Goal: Information Seeking & Learning: Check status

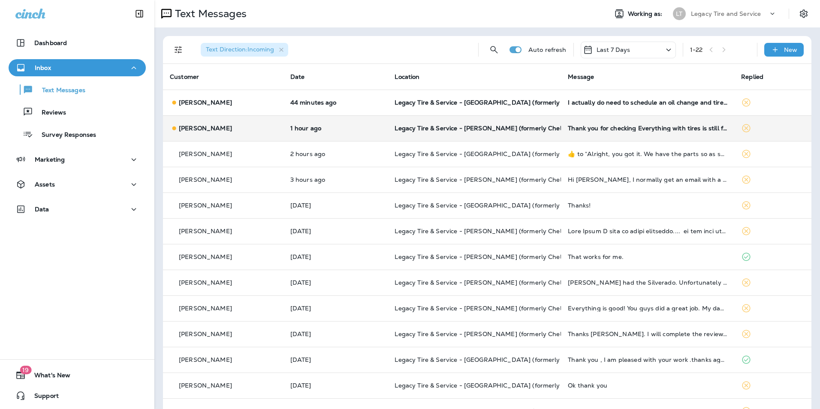
click at [260, 122] on td "[PERSON_NAME]" at bounding box center [223, 128] width 121 height 26
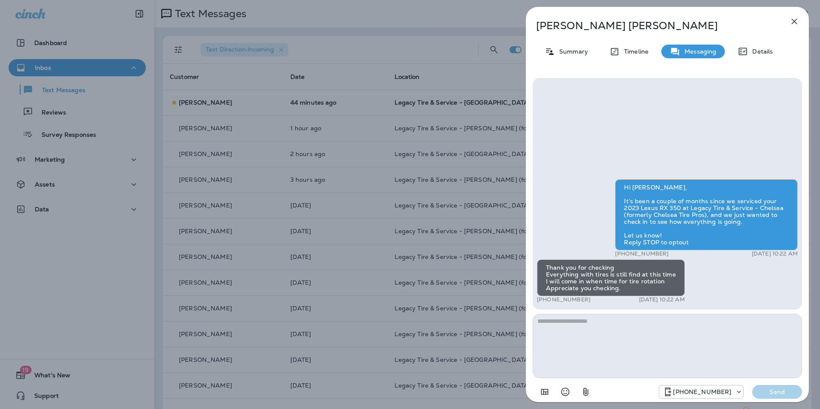
click at [795, 21] on icon "button" at bounding box center [795, 22] width 6 height 6
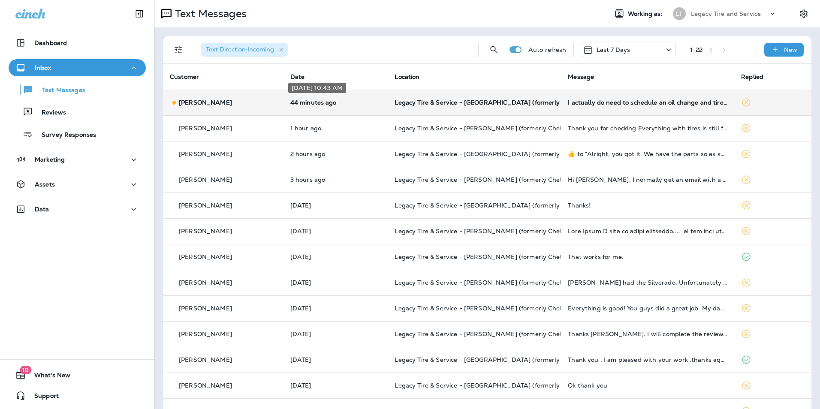
click at [366, 106] on p "44 minutes ago" at bounding box center [335, 102] width 91 height 7
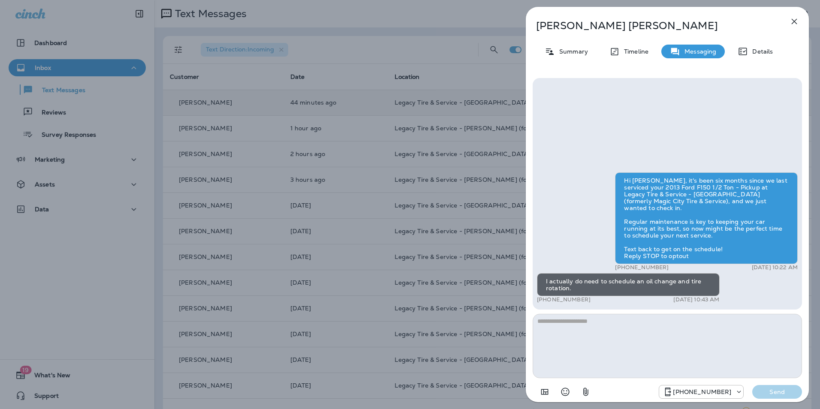
click at [796, 23] on icon "button" at bounding box center [795, 22] width 6 height 6
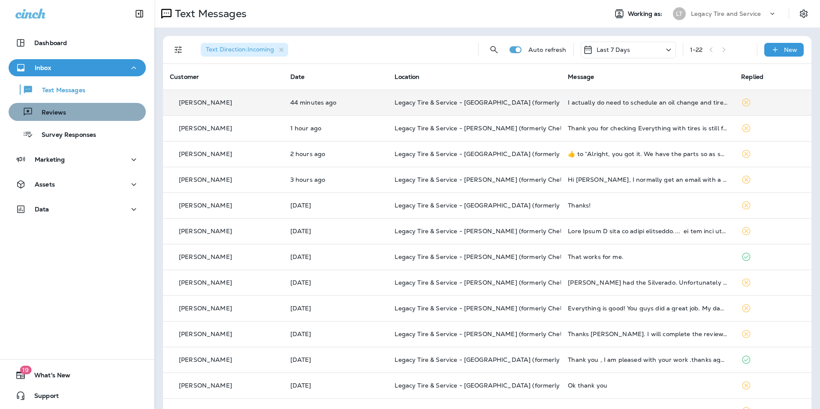
click at [97, 113] on div "Reviews" at bounding box center [77, 112] width 130 height 13
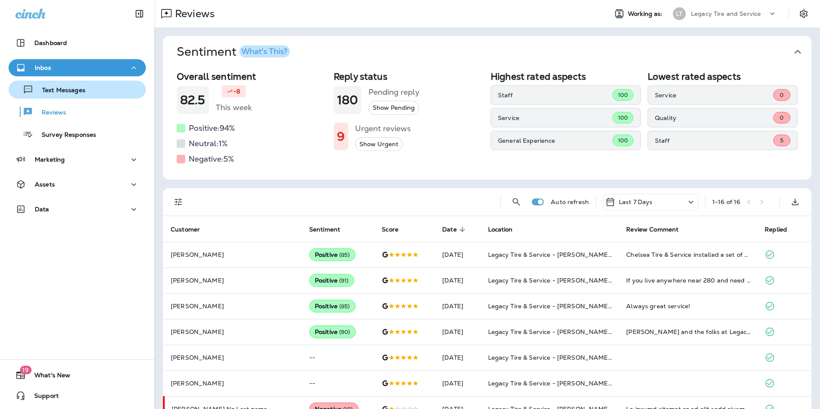
click at [78, 85] on div "Text Messages" at bounding box center [48, 89] width 73 height 13
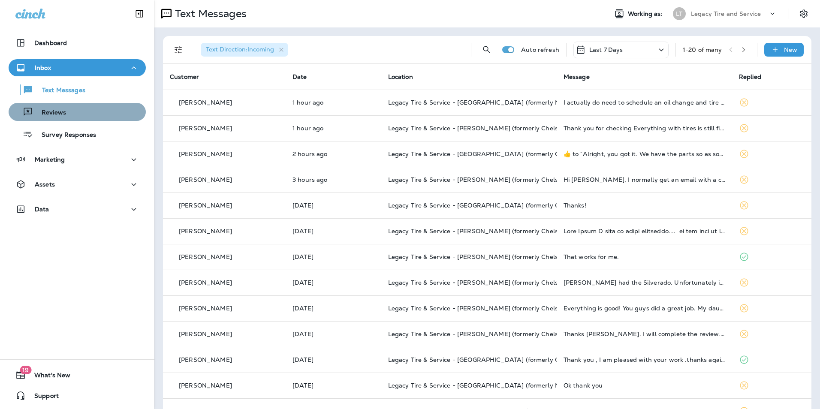
click at [89, 112] on div "Reviews" at bounding box center [77, 112] width 130 height 13
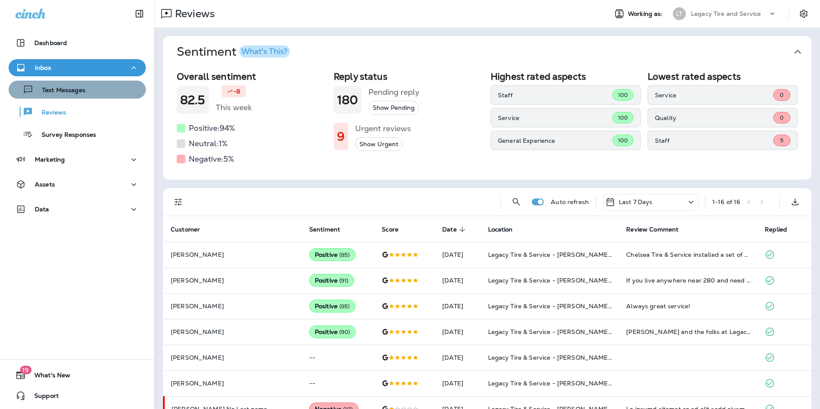
click at [93, 91] on div "Text Messages" at bounding box center [77, 89] width 130 height 13
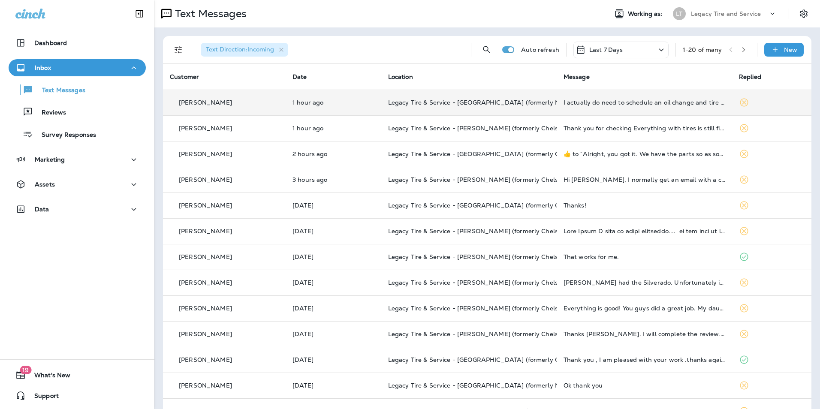
click at [275, 104] on div "[PERSON_NAME]" at bounding box center [224, 102] width 109 height 9
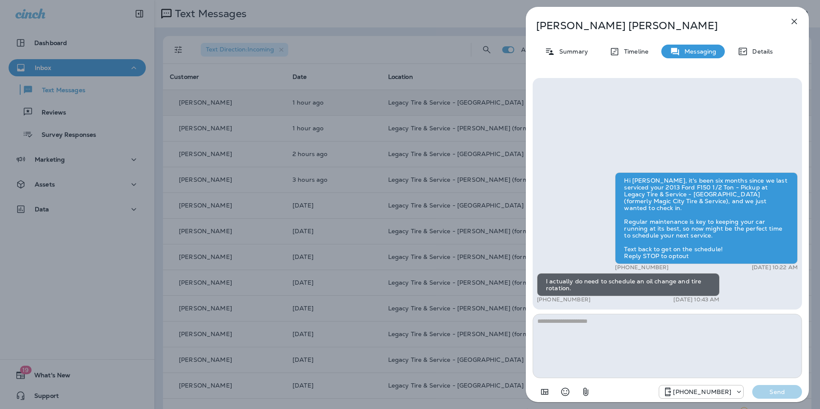
click at [795, 26] on icon "button" at bounding box center [794, 21] width 10 height 10
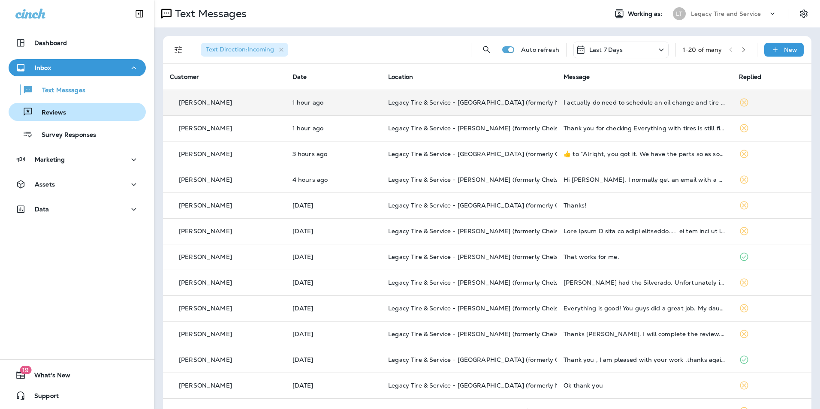
click at [87, 119] on button "Reviews" at bounding box center [77, 112] width 137 height 18
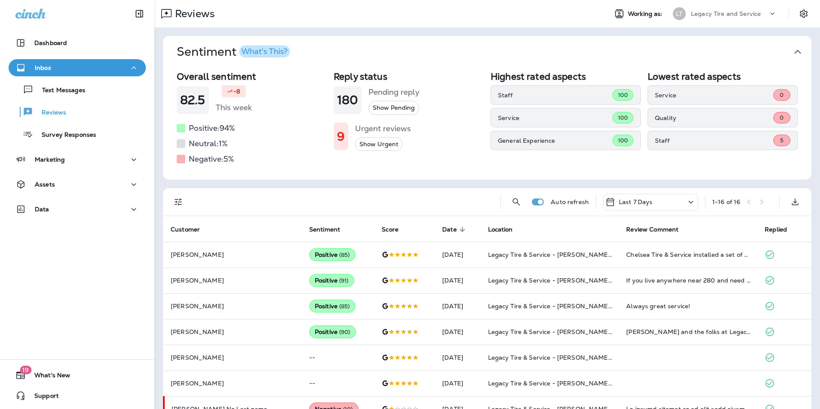
click at [91, 99] on div "Text Messages Reviews Survey Responses" at bounding box center [77, 109] width 137 height 67
click at [93, 94] on div "Text Messages" at bounding box center [77, 89] width 130 height 13
